Goal: Task Accomplishment & Management: Manage account settings

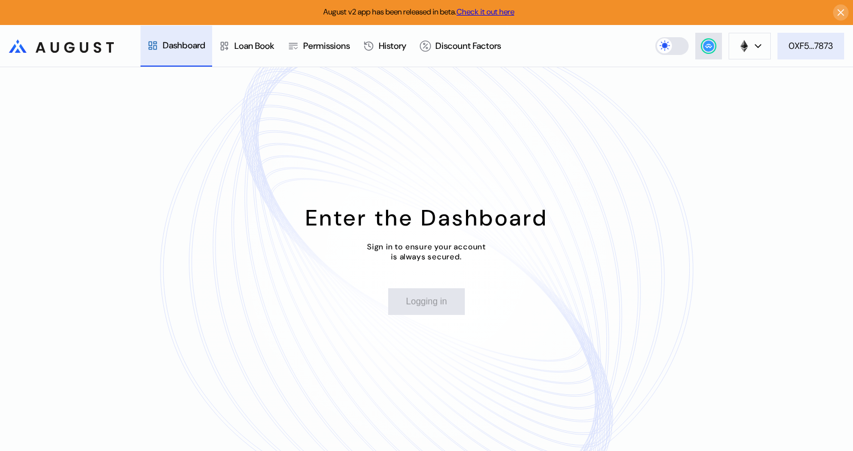
click at [805, 46] on div "0XF5...7873" at bounding box center [811, 46] width 44 height 12
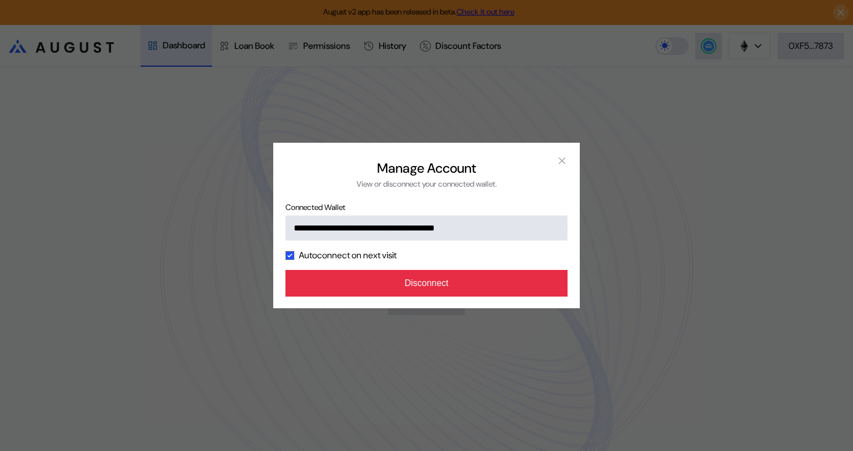
click at [451, 287] on button "Disconnect" at bounding box center [427, 283] width 282 height 27
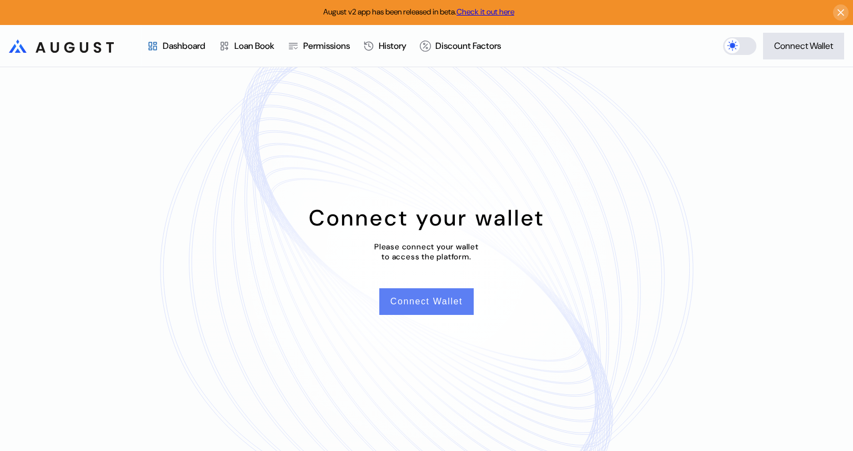
click at [456, 301] on button "Connect Wallet" at bounding box center [426, 301] width 94 height 27
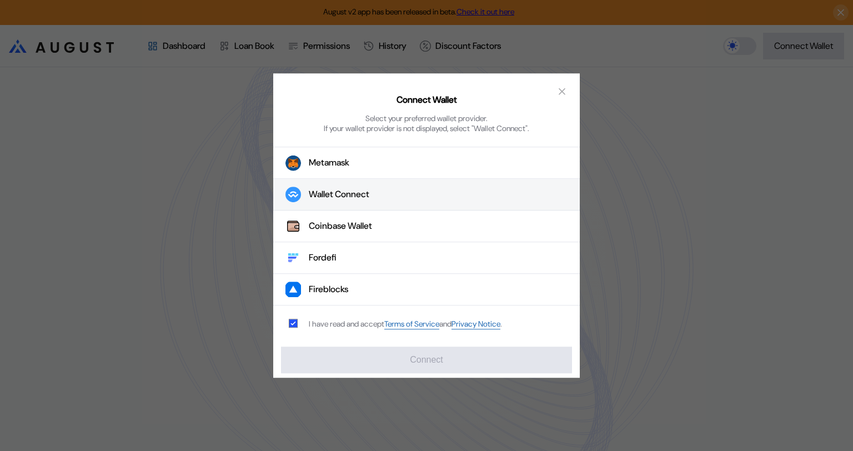
click at [357, 192] on div "Wallet Connect" at bounding box center [339, 195] width 61 height 12
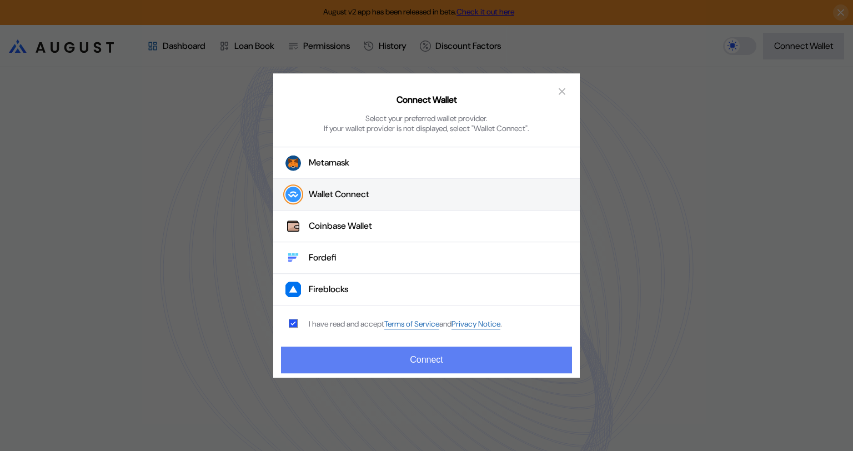
click at [445, 359] on button "Connect" at bounding box center [426, 360] width 291 height 27
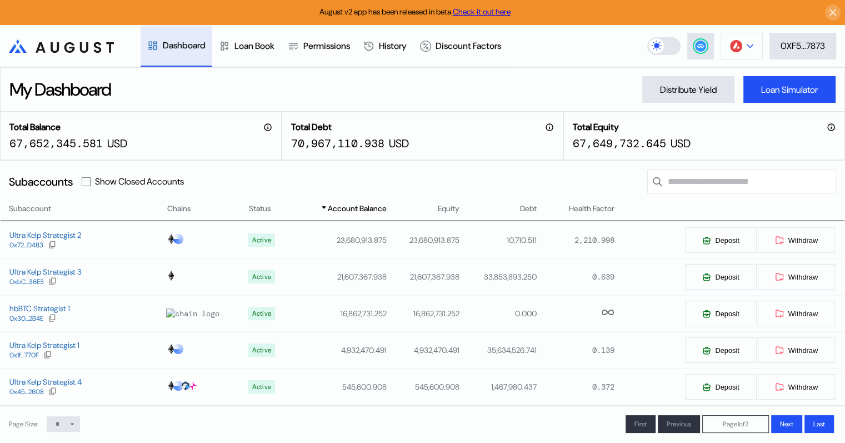
click at [735, 47] on img at bounding box center [736, 46] width 12 height 12
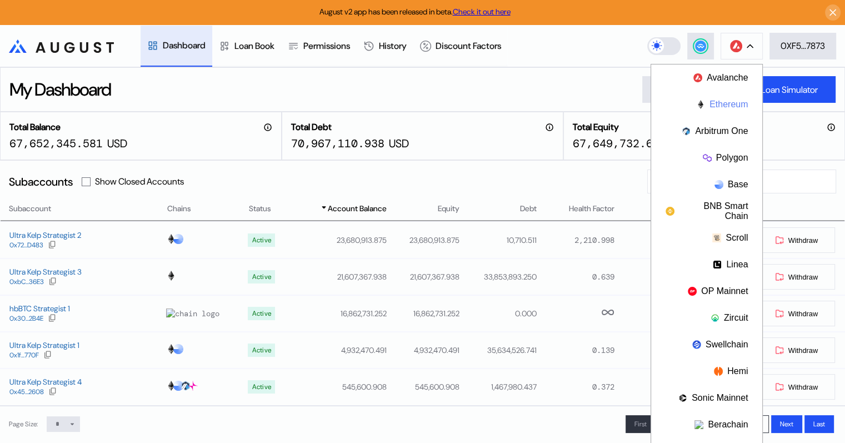
click at [732, 101] on button "Ethereum" at bounding box center [706, 104] width 111 height 27
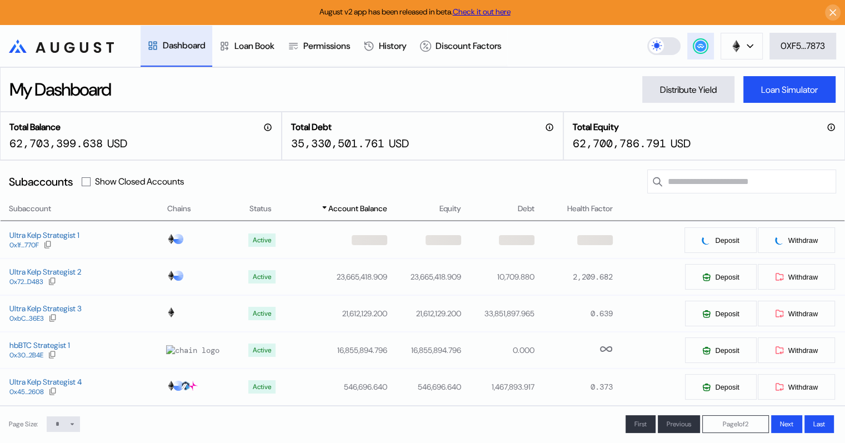
click at [698, 44] on icon at bounding box center [700, 45] width 7 height 4
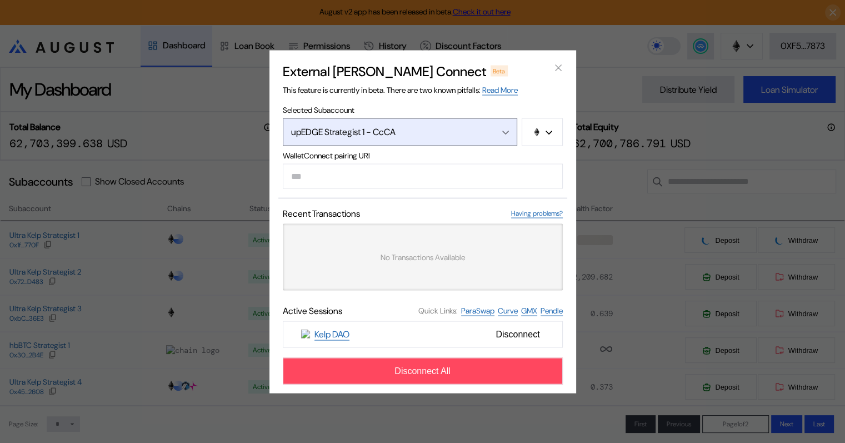
click at [459, 126] on div "upEDGE Strategist 1 - CcCA" at bounding box center [388, 132] width 194 height 12
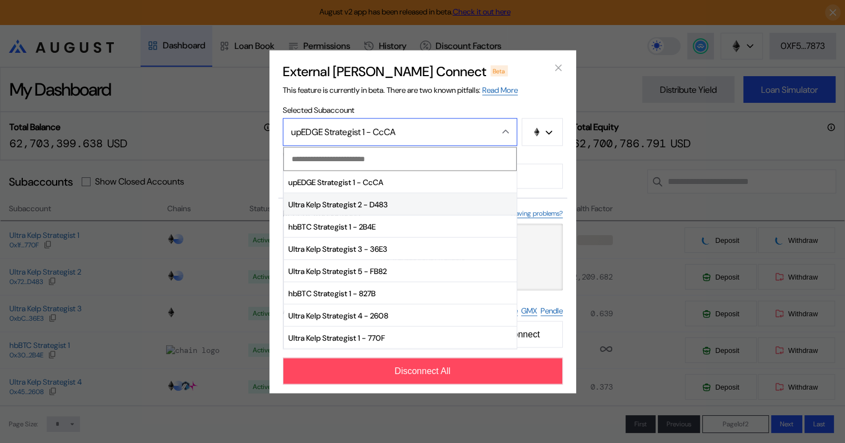
click at [386, 207] on span "Ultra Kelp Strategist 2 - D483" at bounding box center [400, 204] width 233 height 22
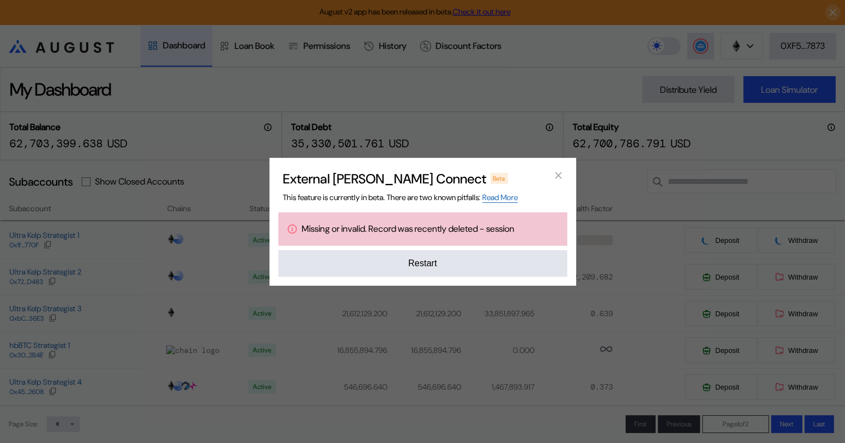
click at [383, 174] on h2 "External dApp Connect" at bounding box center [384, 178] width 203 height 17
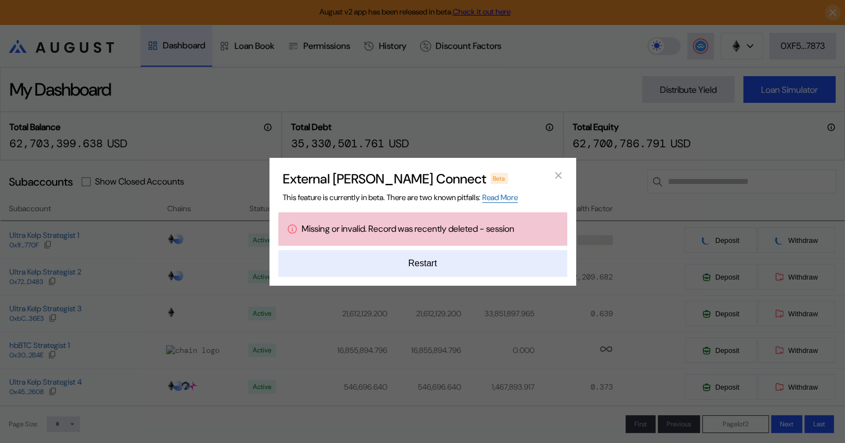
click at [427, 264] on button "Restart" at bounding box center [422, 263] width 289 height 27
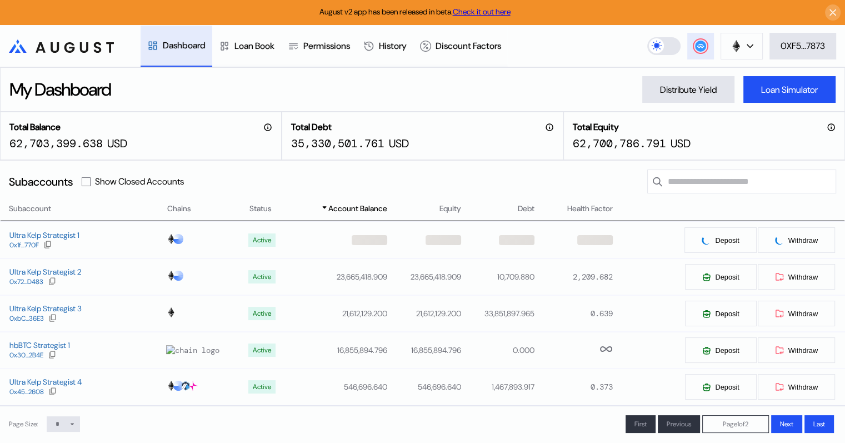
click at [698, 43] on circle at bounding box center [700, 46] width 11 height 11
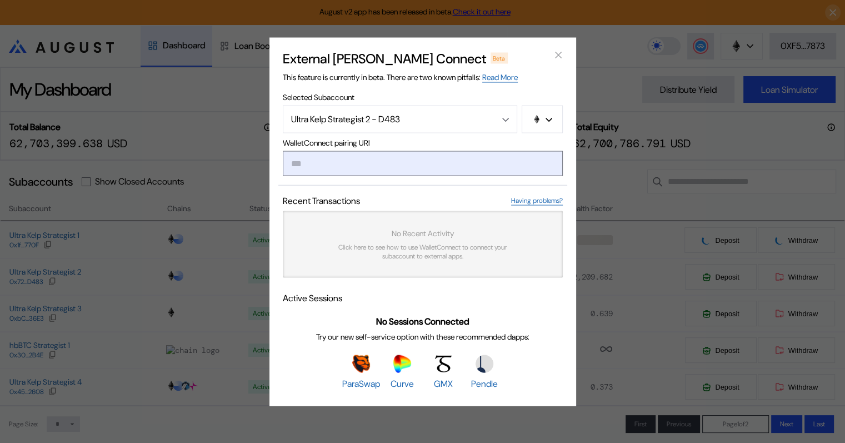
type input "**********"
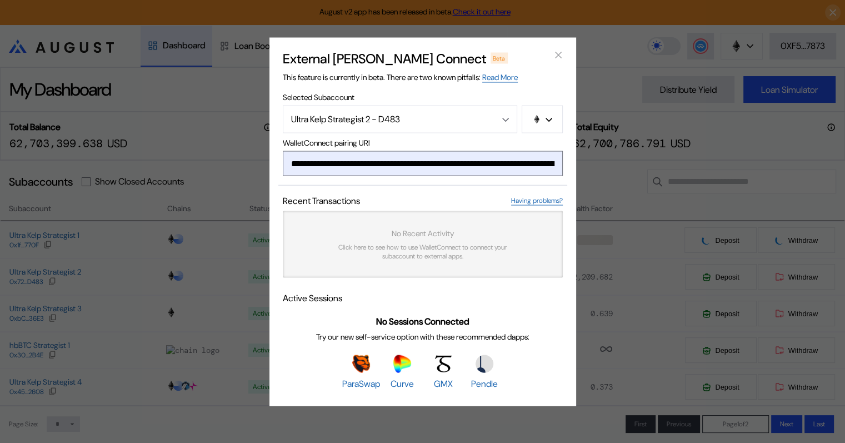
scroll to position [0, 669]
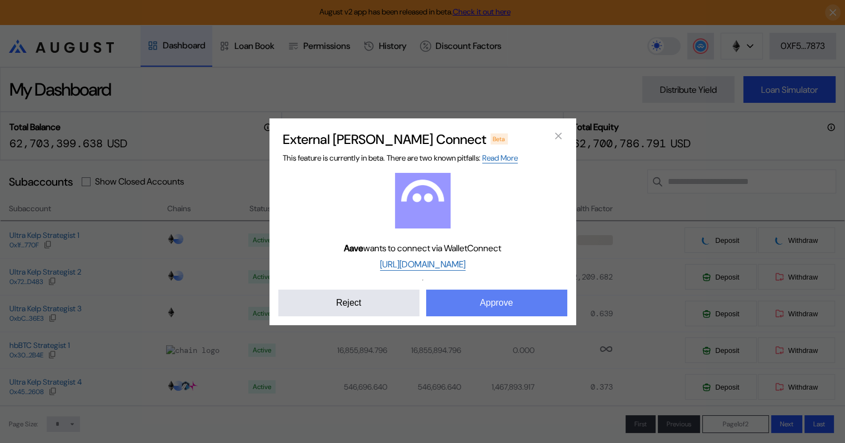
click at [496, 307] on button "Approve" at bounding box center [496, 302] width 141 height 27
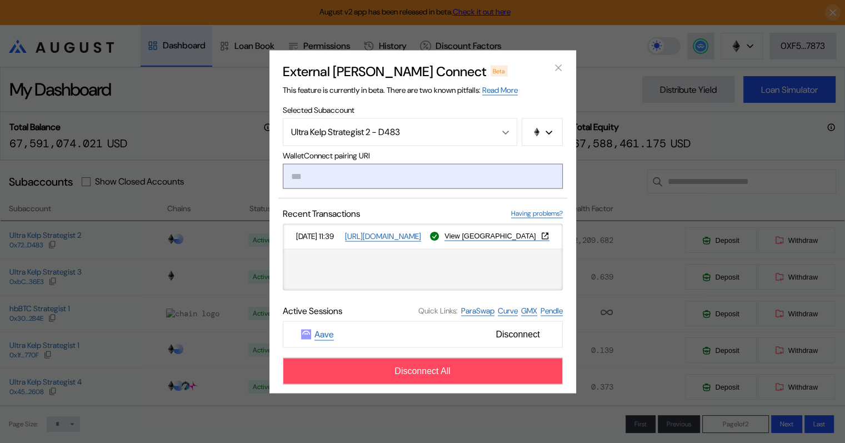
paste input "**********"
type input "**********"
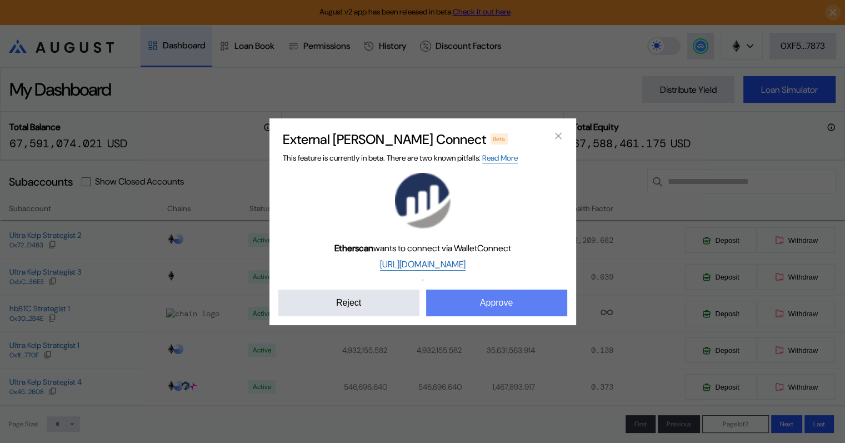
click at [514, 302] on button "Approve" at bounding box center [496, 302] width 141 height 27
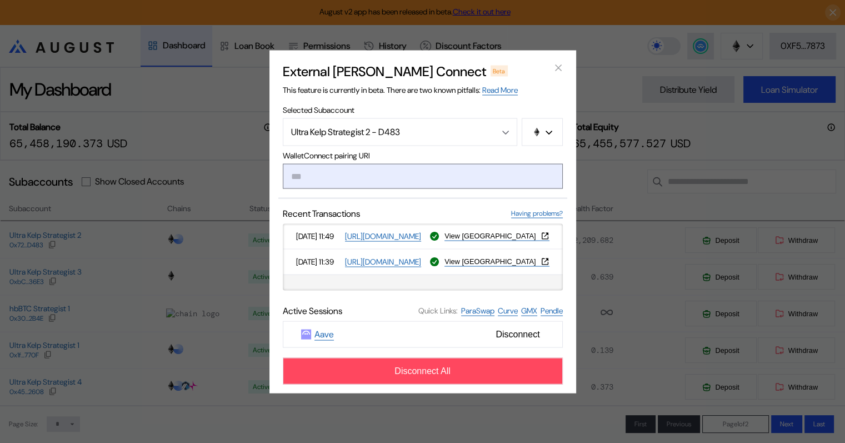
type input "**********"
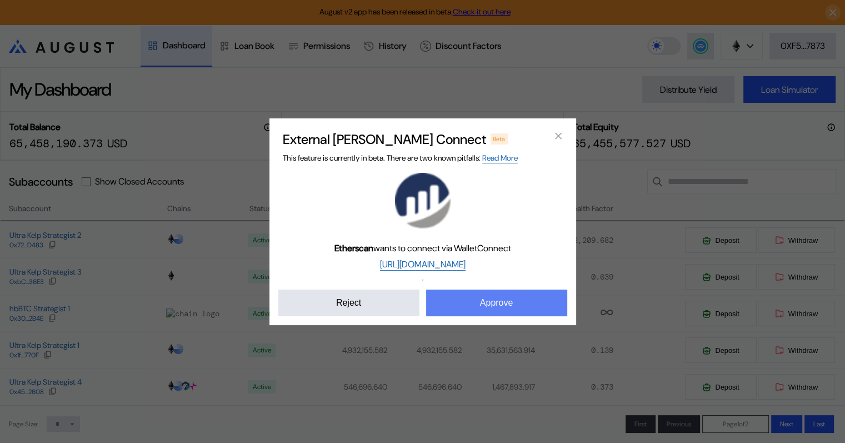
click at [482, 309] on button "Approve" at bounding box center [496, 302] width 141 height 27
